Goal: Information Seeking & Learning: Learn about a topic

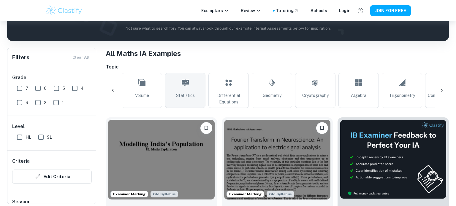
scroll to position [0, 419]
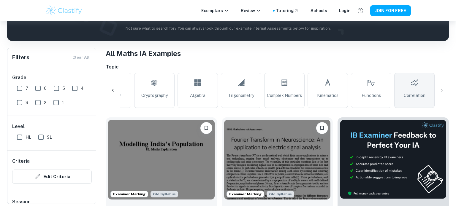
click at [410, 81] on link "Correlation" at bounding box center [414, 90] width 40 height 35
type input "Correlation"
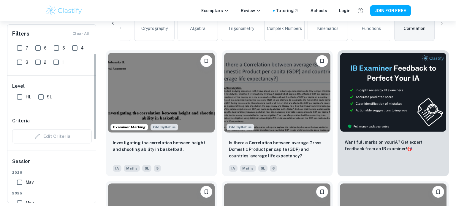
scroll to position [19, 0]
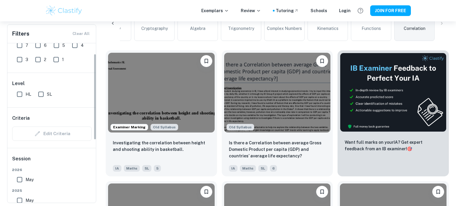
click at [42, 91] on input "SL" at bounding box center [41, 94] width 12 height 12
checkbox input "true"
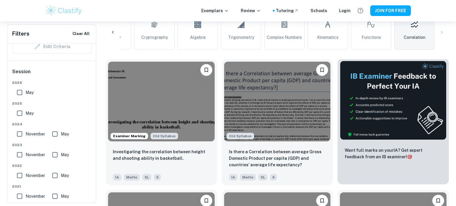
scroll to position [165, 0]
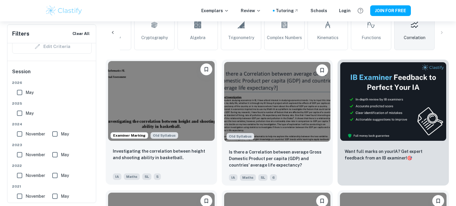
click at [159, 117] on img at bounding box center [161, 101] width 107 height 80
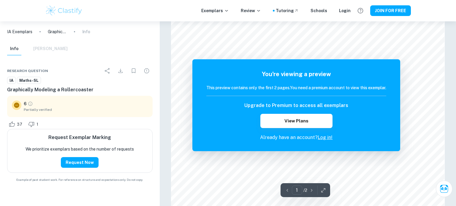
scroll to position [538, 0]
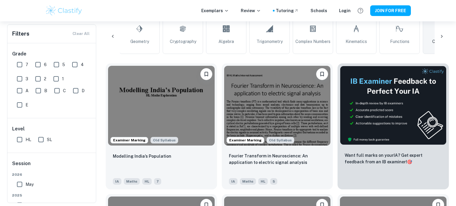
scroll to position [144, 0]
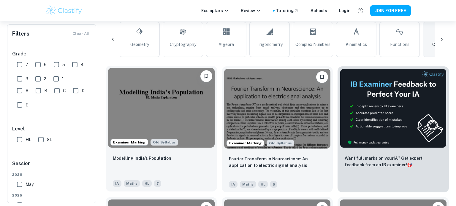
click at [155, 135] on img at bounding box center [161, 108] width 107 height 80
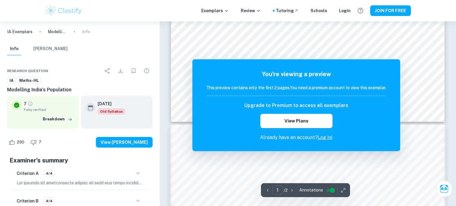
scroll to position [290, 0]
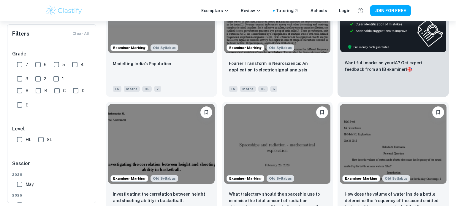
click at [42, 140] on input "SL" at bounding box center [41, 140] width 12 height 12
checkbox input "true"
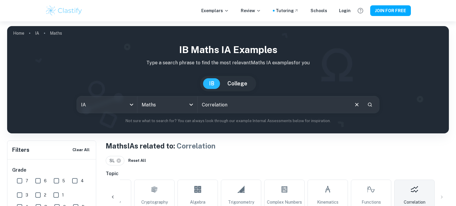
click at [64, 14] on img at bounding box center [64, 11] width 38 height 12
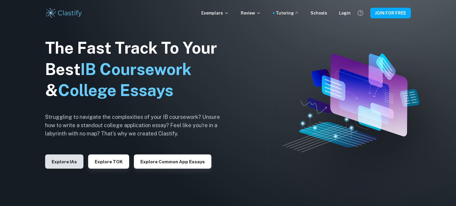
click at [75, 161] on button "Explore IAs" at bounding box center [64, 162] width 38 height 14
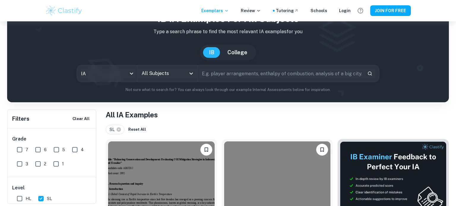
click at [171, 77] on input "All Subjects" at bounding box center [163, 73] width 46 height 11
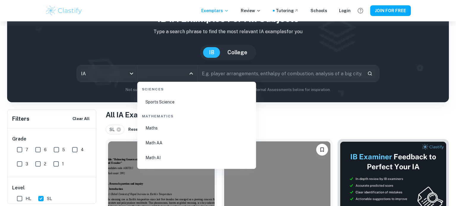
scroll to position [999, 0]
click at [156, 141] on li "Math AA" at bounding box center [196, 144] width 114 height 14
type input "Math AA"
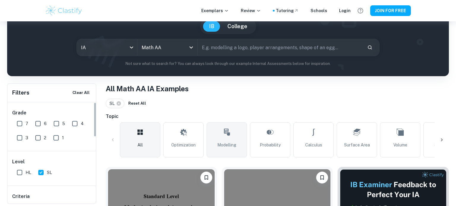
scroll to position [0, 419]
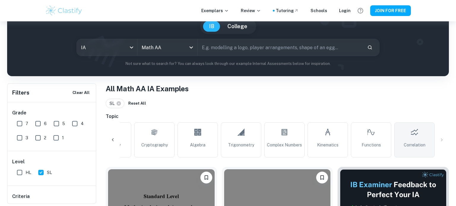
click at [411, 142] on span "Correlation" at bounding box center [415, 145] width 22 height 7
type input "Correlation"
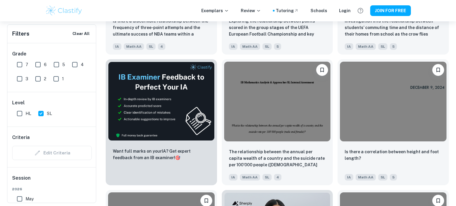
scroll to position [956, 0]
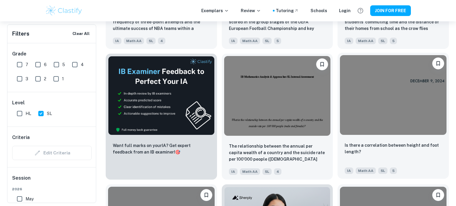
click at [368, 110] on img at bounding box center [393, 95] width 107 height 80
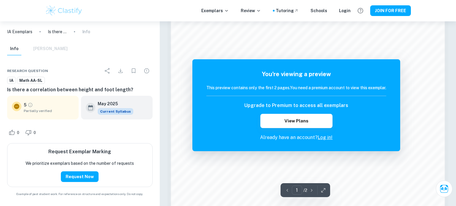
scroll to position [464, 0]
click at [387, 11] on button "JOIN FOR FREE" at bounding box center [390, 10] width 41 height 11
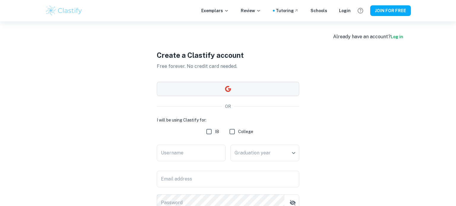
click at [207, 89] on button "button" at bounding box center [228, 89] width 142 height 14
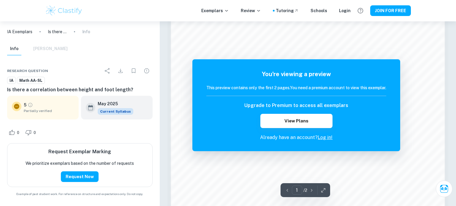
scroll to position [422, 0]
click at [68, 174] on button "Request Now" at bounding box center [80, 177] width 38 height 11
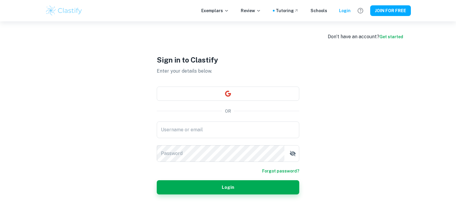
scroll to position [208, 0]
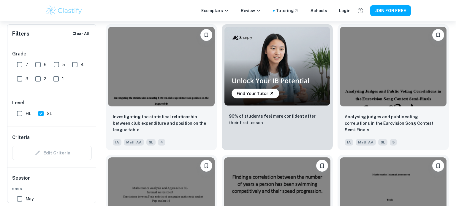
scroll to position [1117, 0]
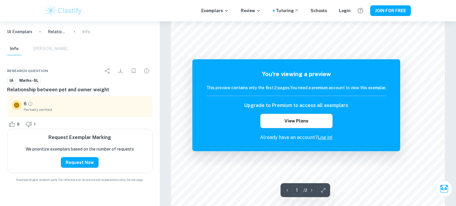
scroll to position [298, 0]
